Goal: Navigation & Orientation: Find specific page/section

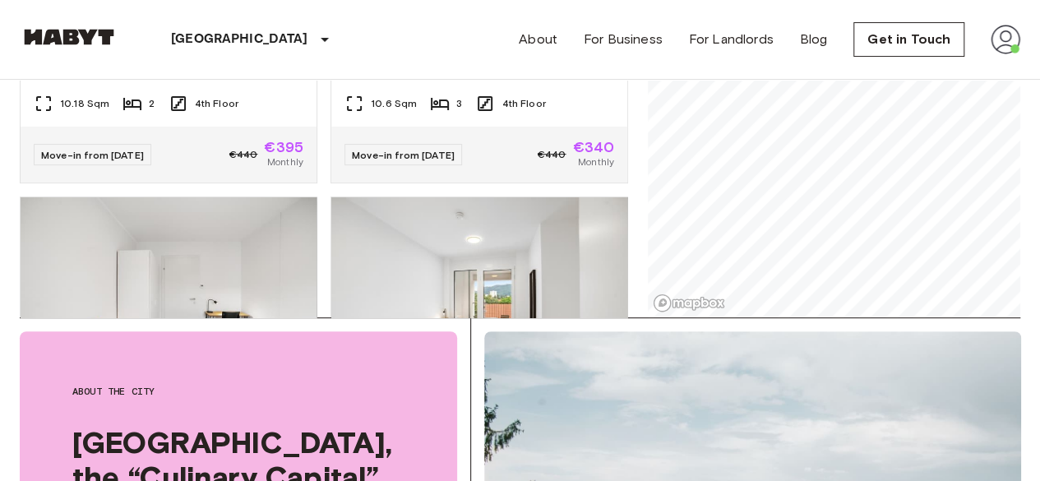
scroll to position [3139, 0]
